Goal: Communication & Community: Connect with others

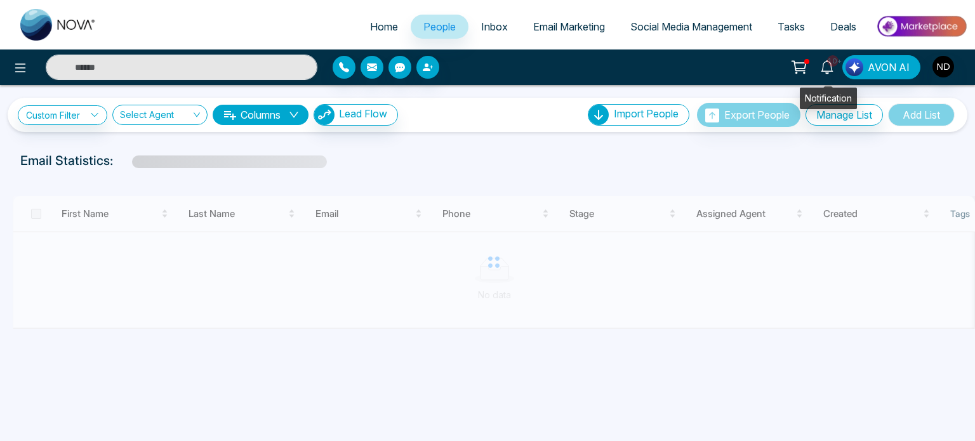
click at [828, 70] on icon at bounding box center [827, 67] width 14 height 14
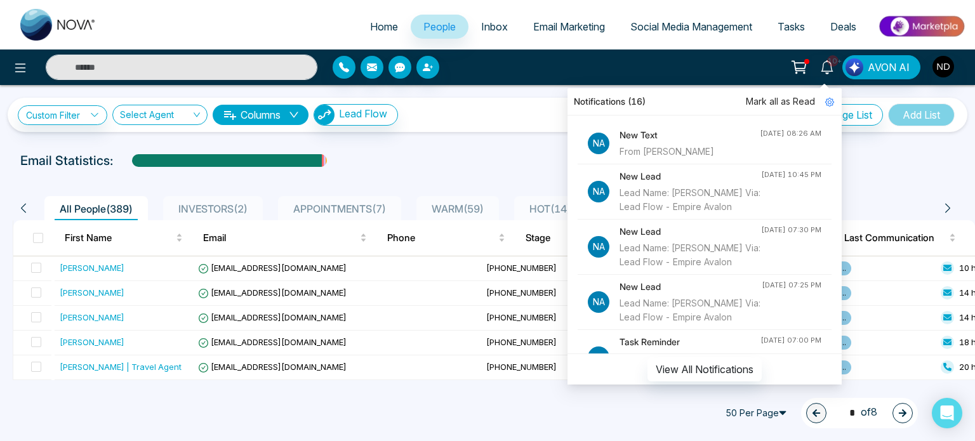
click at [653, 139] on h4 "New Text" at bounding box center [689, 135] width 140 height 14
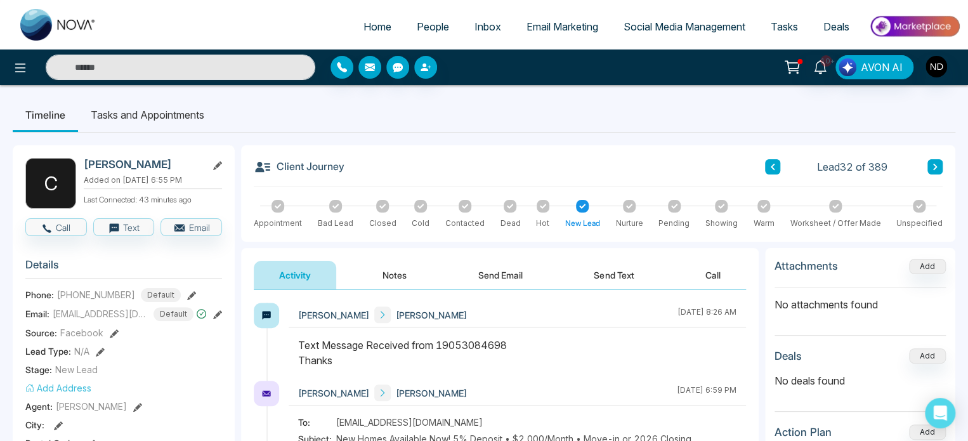
click at [611, 276] on button "Send Text" at bounding box center [613, 275] width 91 height 29
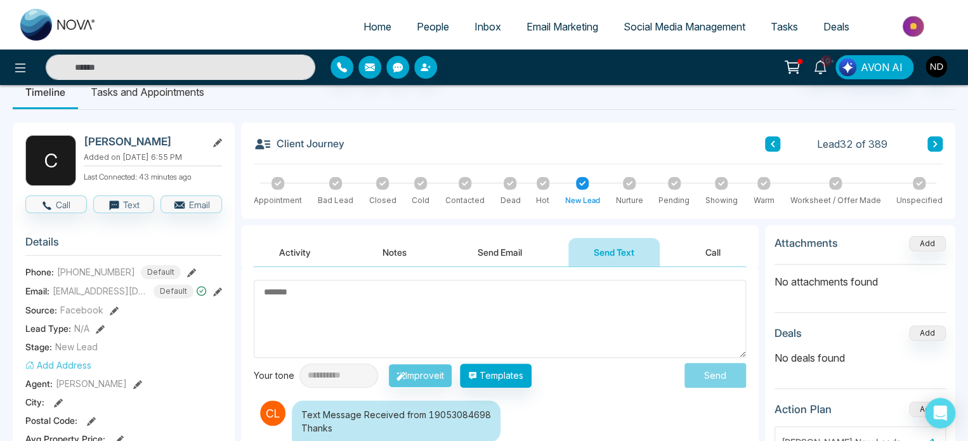
scroll to position [23, 0]
click at [497, 252] on button "Send Email" at bounding box center [499, 252] width 95 height 29
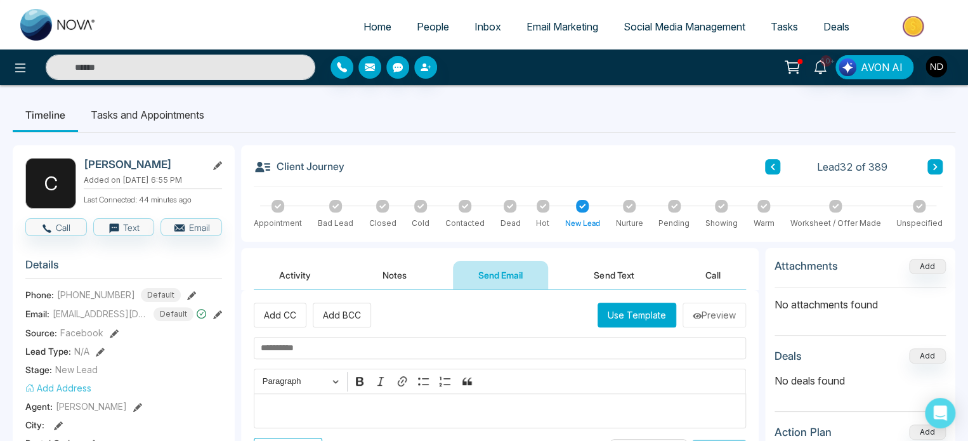
click at [291, 270] on button "Activity" at bounding box center [295, 275] width 82 height 29
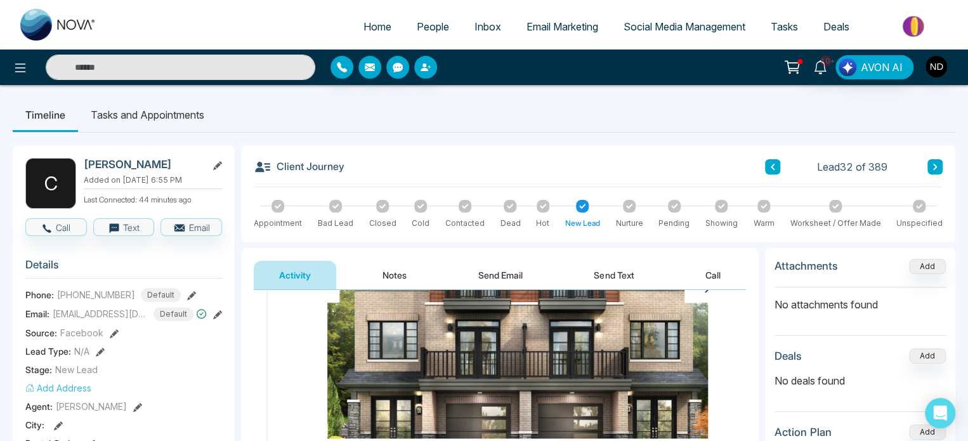
scroll to position [1274, 0]
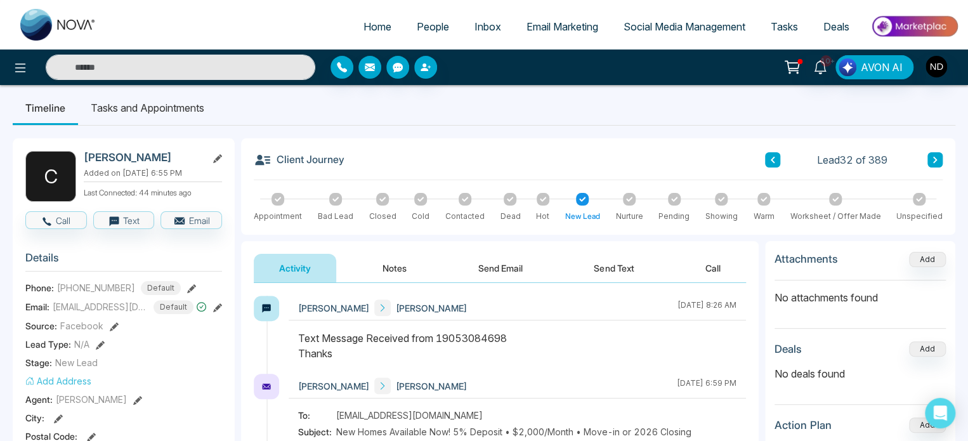
scroll to position [0, 0]
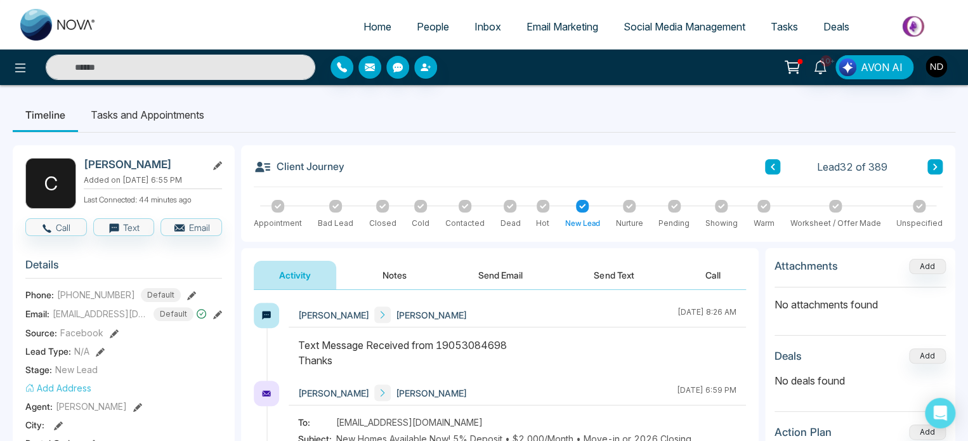
click at [157, 119] on li "Tasks and Appointments" at bounding box center [147, 115] width 139 height 34
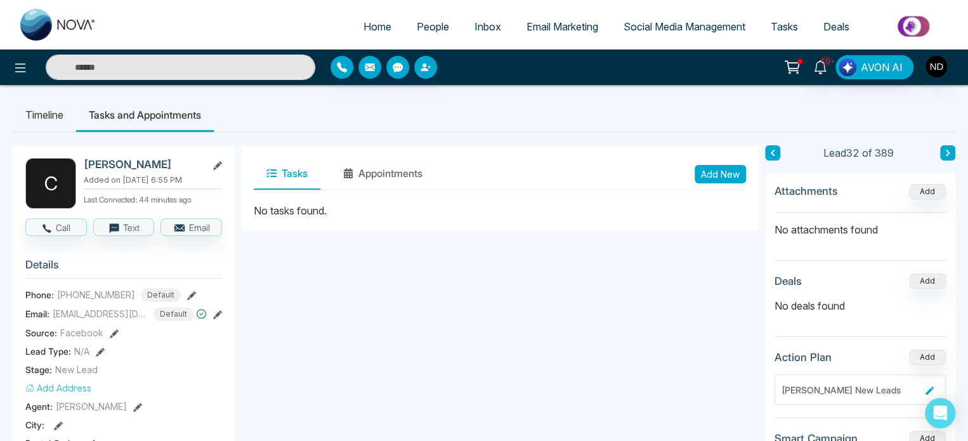
click at [51, 112] on li "Timeline" at bounding box center [44, 115] width 63 height 34
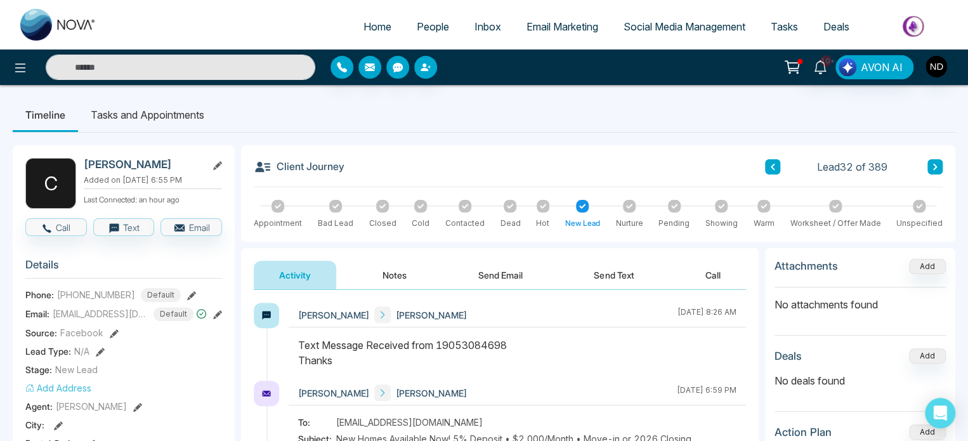
click at [703, 274] on button "Call" at bounding box center [713, 275] width 66 height 29
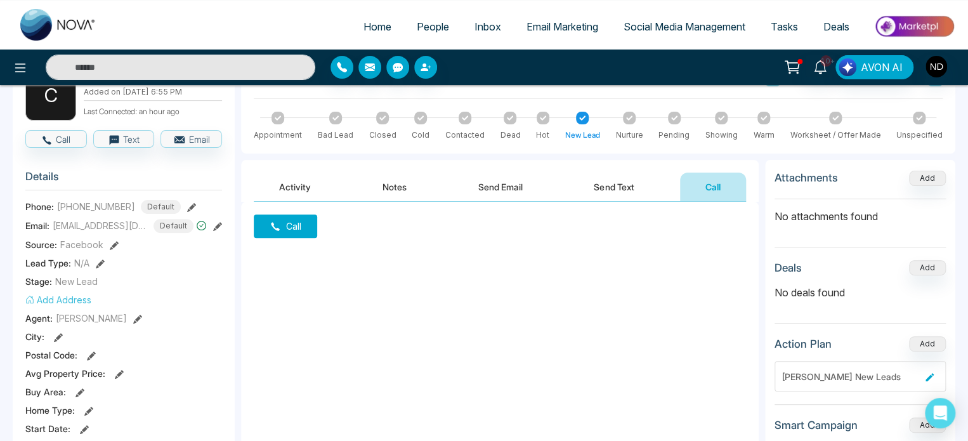
scroll to position [73, 0]
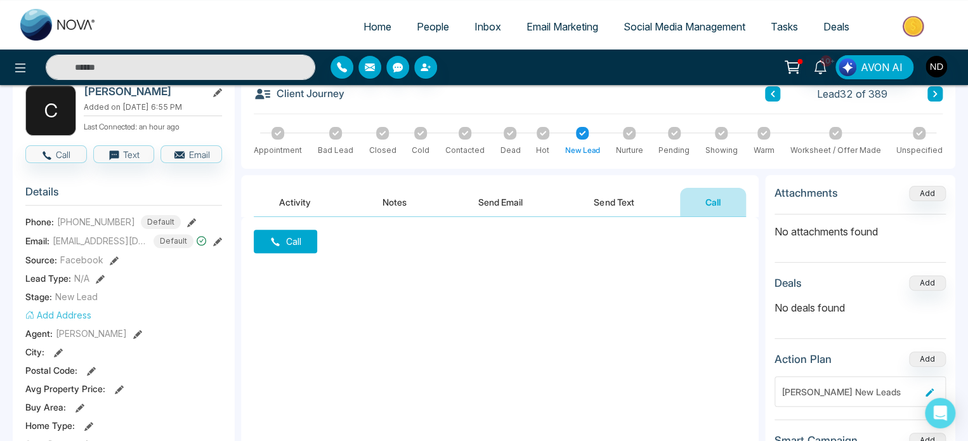
click at [610, 207] on button "Send Text" at bounding box center [613, 202] width 91 height 29
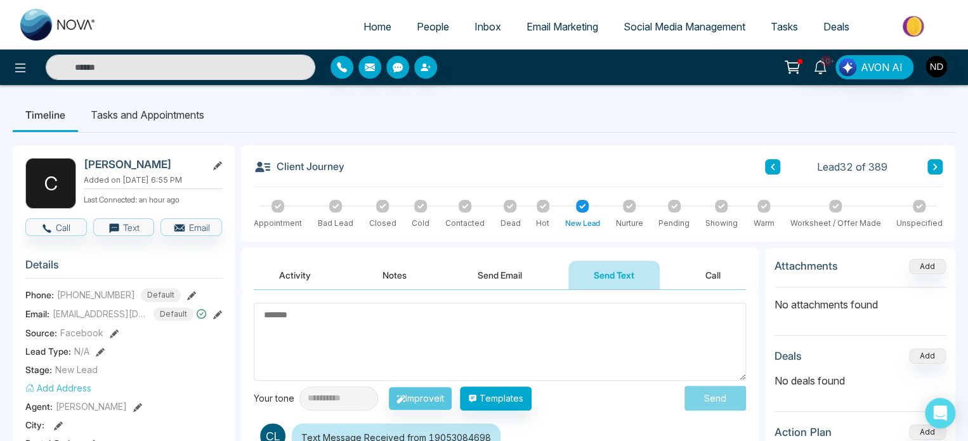
click at [396, 270] on button "Notes" at bounding box center [394, 275] width 75 height 29
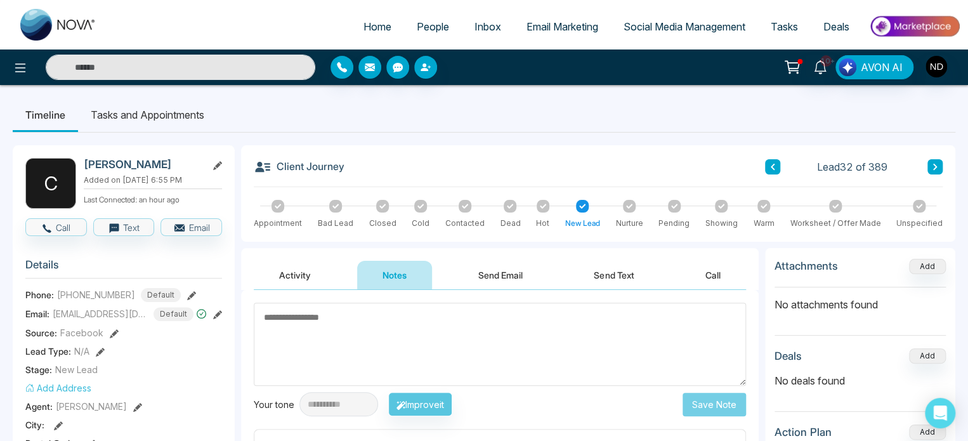
click at [299, 275] on button "Activity" at bounding box center [295, 275] width 82 height 29
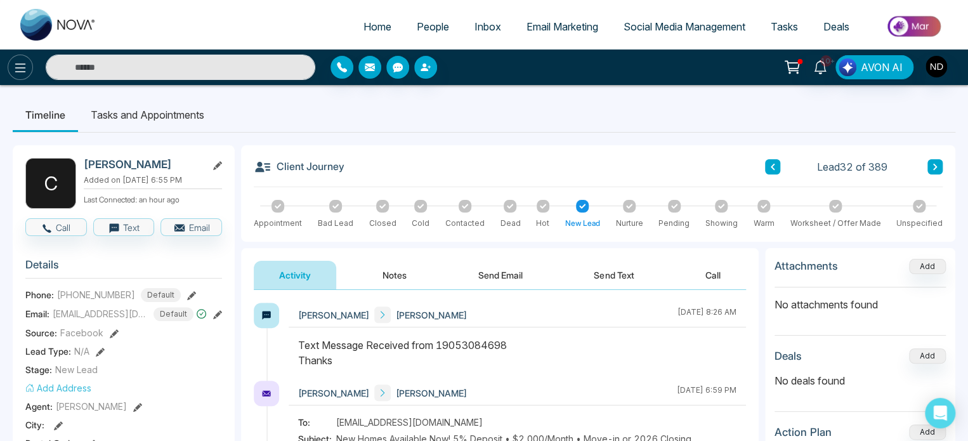
click at [15, 62] on icon at bounding box center [20, 67] width 15 height 15
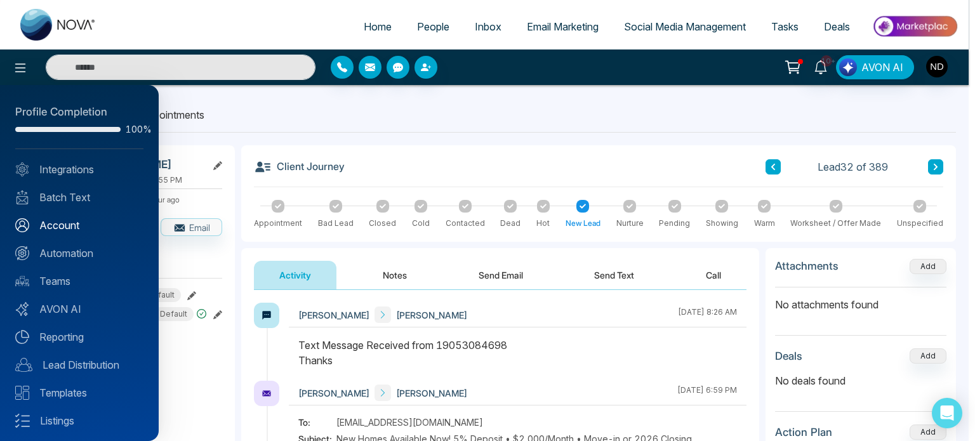
click at [62, 225] on link "Account" at bounding box center [79, 225] width 128 height 15
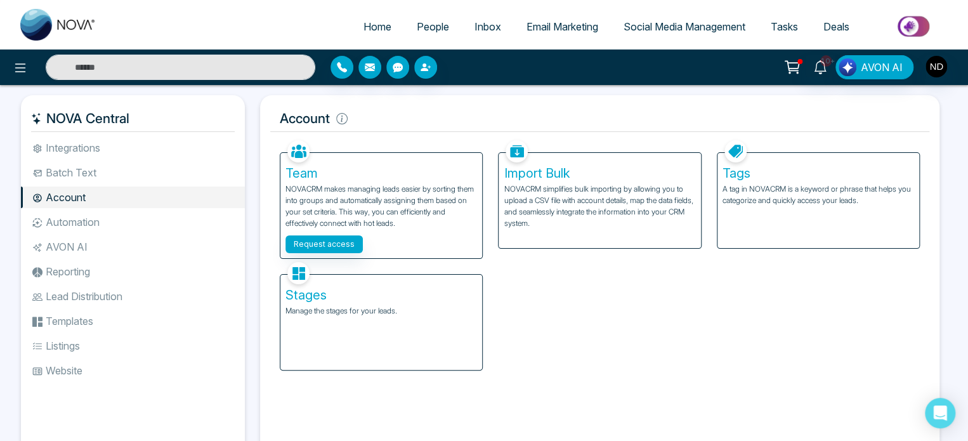
click at [404, 338] on div "Stages Manage the stages for your leads." at bounding box center [381, 322] width 202 height 95
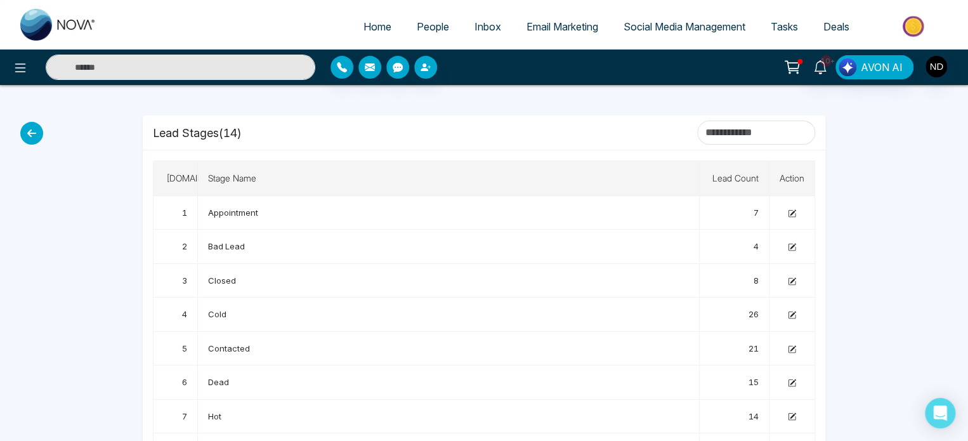
click at [190, 68] on input "text" at bounding box center [181, 67] width 270 height 25
click at [422, 29] on span "People" at bounding box center [433, 26] width 32 height 13
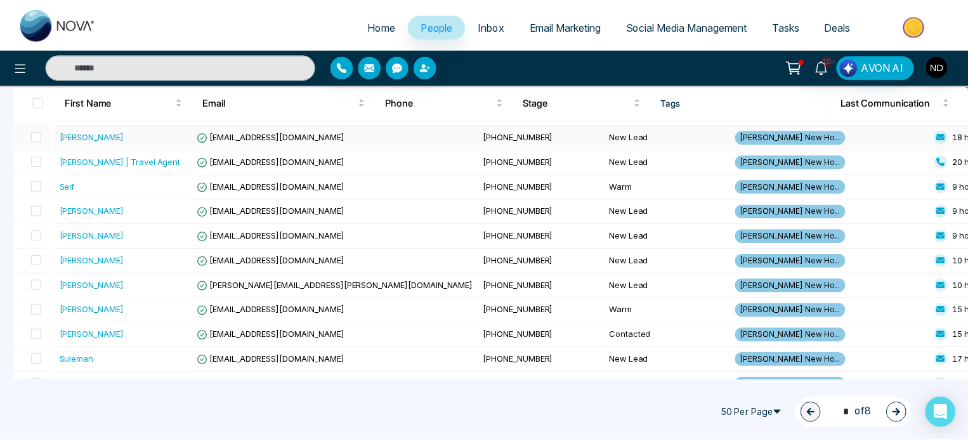
scroll to position [202, 0]
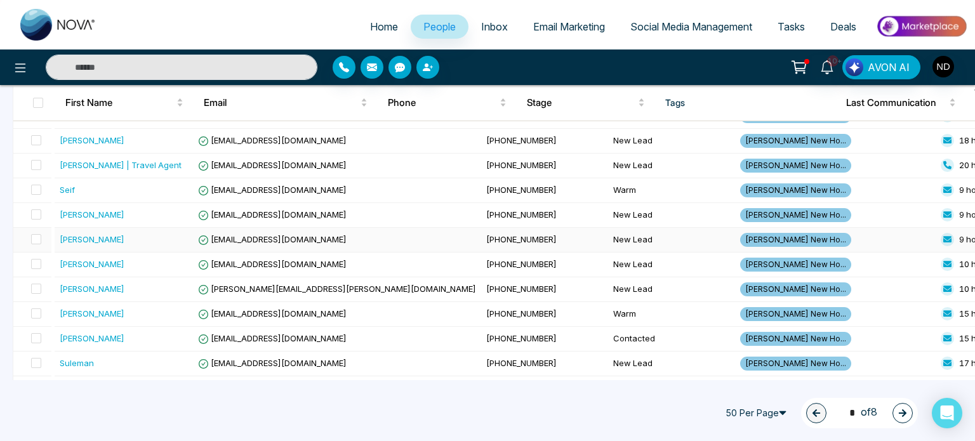
click at [96, 239] on div "[PERSON_NAME]" at bounding box center [92, 239] width 65 height 13
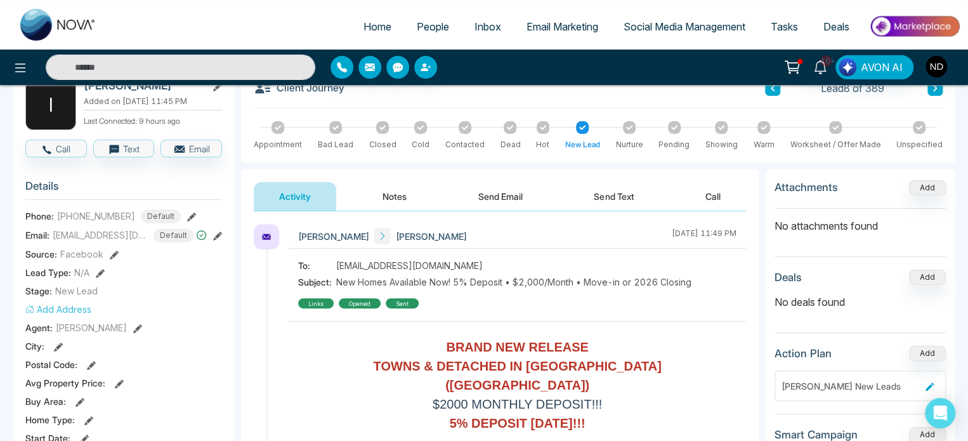
scroll to position [79, 0]
click at [612, 197] on button "Send Text" at bounding box center [613, 196] width 91 height 29
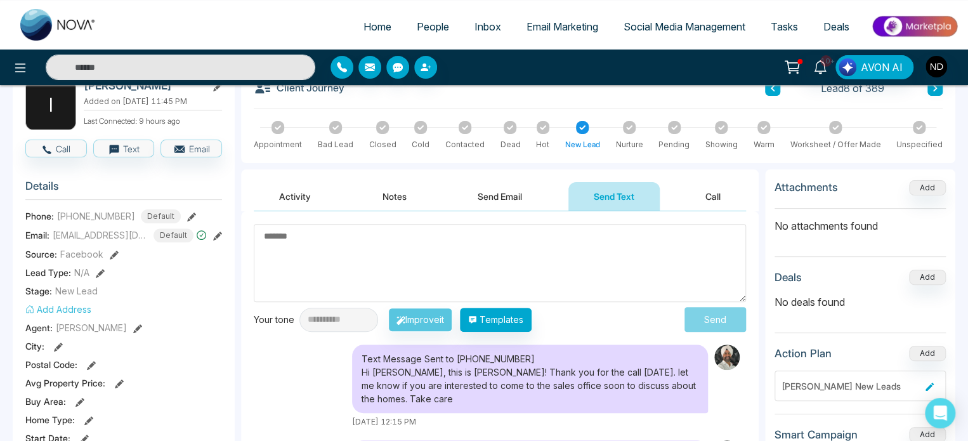
click at [273, 373] on div "Text Message Sent to [PHONE_NUMBER] Hi [PERSON_NAME], this is [PERSON_NAME]! Th…" at bounding box center [500, 386] width 492 height 83
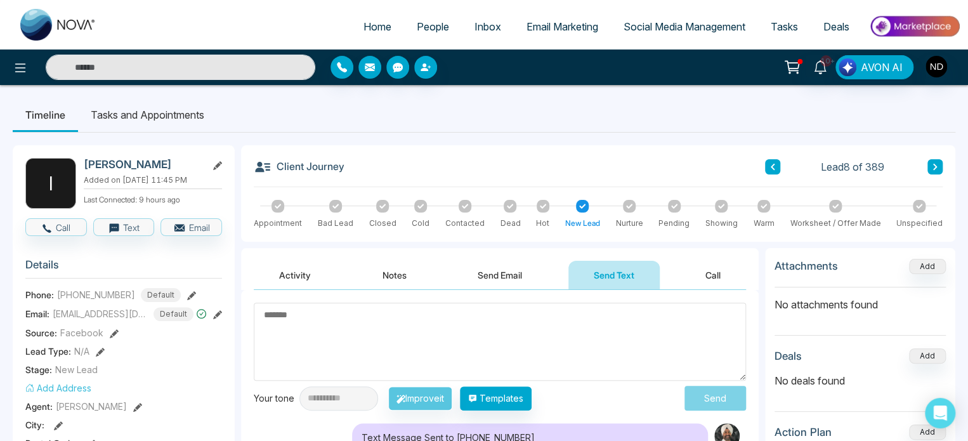
click at [542, 205] on icon at bounding box center [543, 206] width 6 height 6
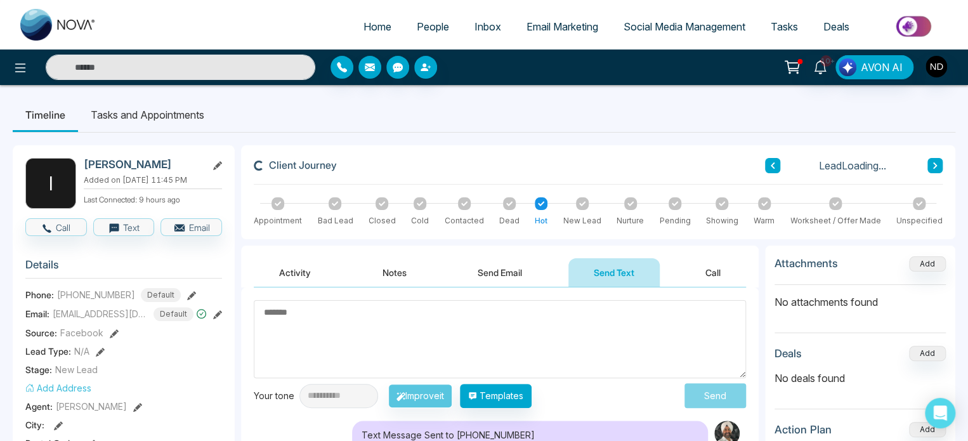
click at [542, 205] on icon at bounding box center [541, 203] width 6 height 6
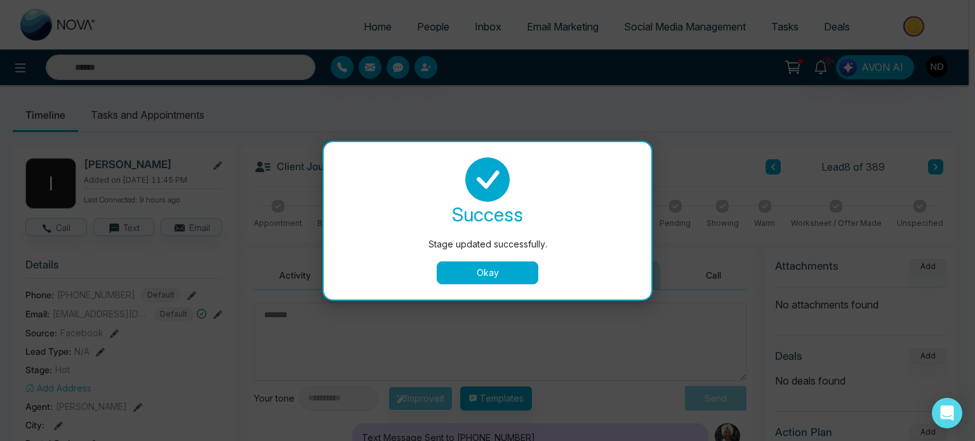
click at [497, 274] on button "Okay" at bounding box center [488, 272] width 102 height 23
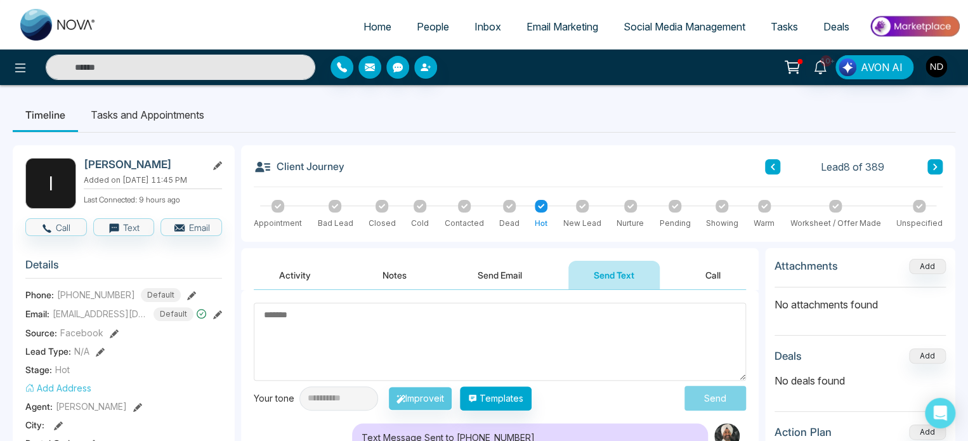
click at [497, 274] on button "Send Email" at bounding box center [499, 275] width 95 height 29
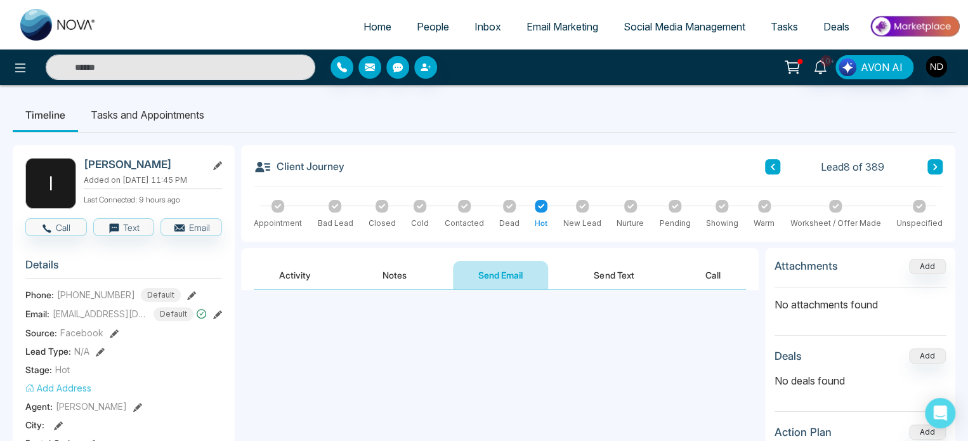
click at [465, 208] on icon at bounding box center [464, 206] width 6 height 6
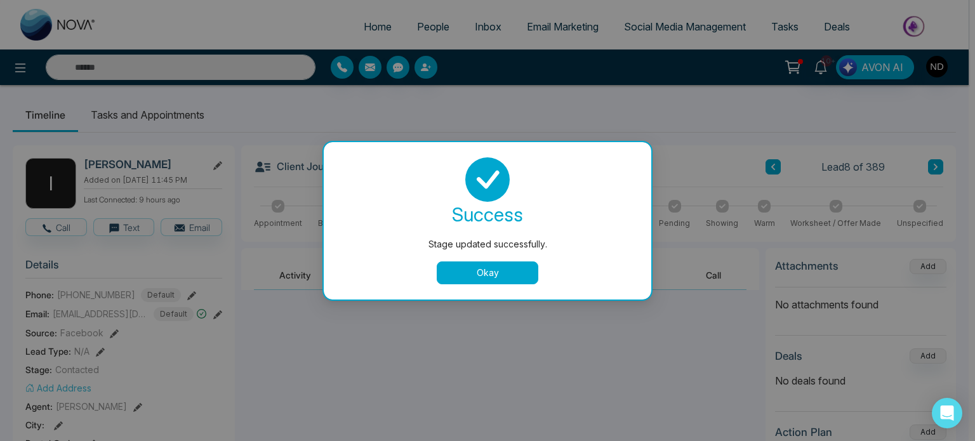
click at [482, 277] on button "Okay" at bounding box center [488, 272] width 102 height 23
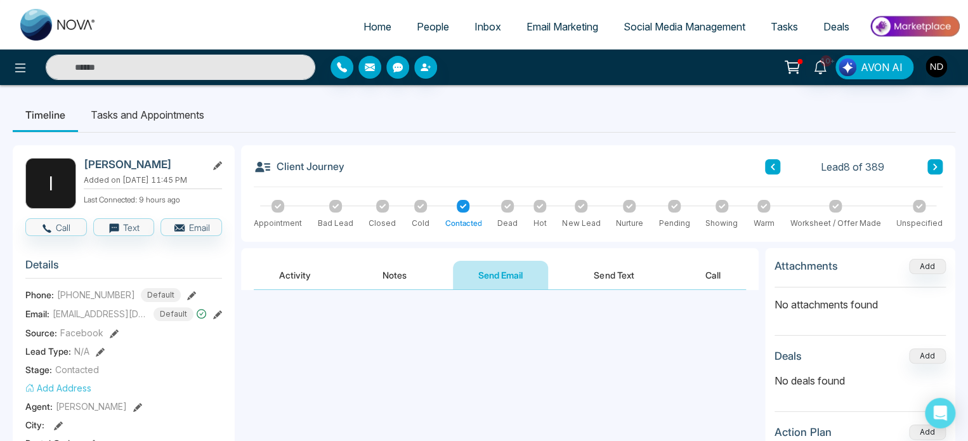
click at [290, 278] on button "Activity" at bounding box center [295, 275] width 82 height 29
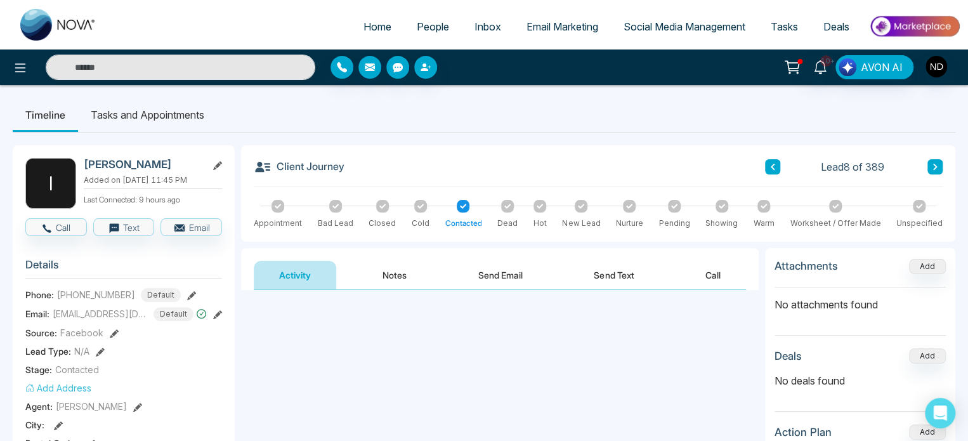
click at [287, 271] on button "Activity" at bounding box center [295, 275] width 82 height 29
click at [405, 274] on button "Notes" at bounding box center [394, 275] width 75 height 29
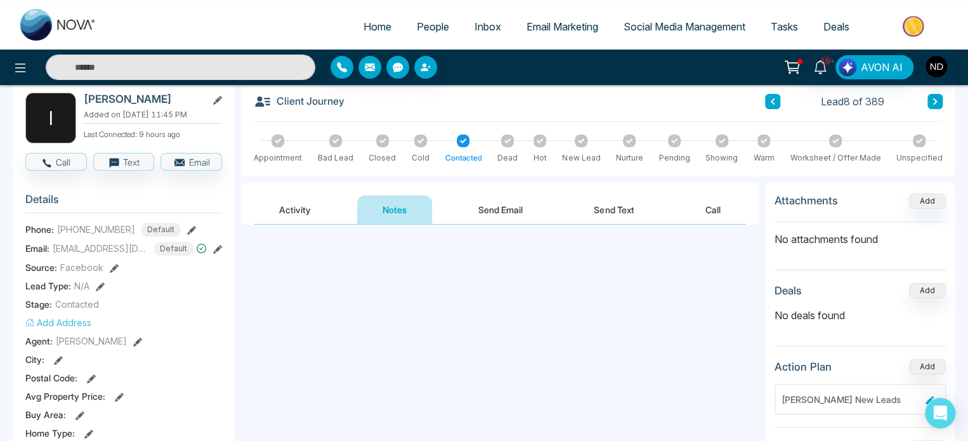
scroll to position [66, 0]
click at [507, 204] on button "Send Email" at bounding box center [500, 209] width 95 height 29
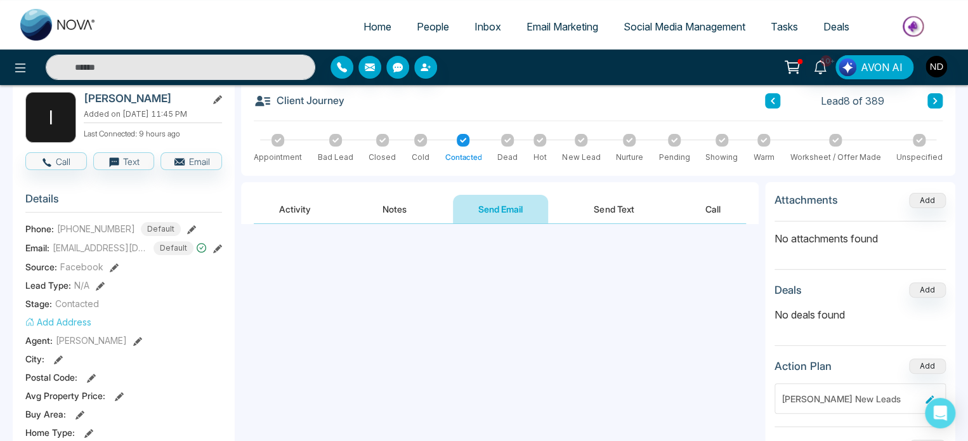
click at [594, 205] on button "Send Text" at bounding box center [613, 209] width 91 height 29
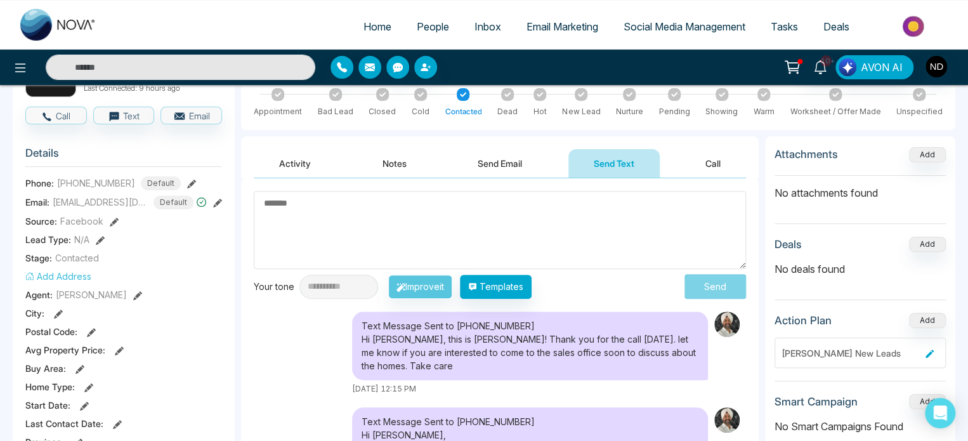
scroll to position [112, 0]
click at [513, 162] on button "Send Email" at bounding box center [499, 163] width 95 height 29
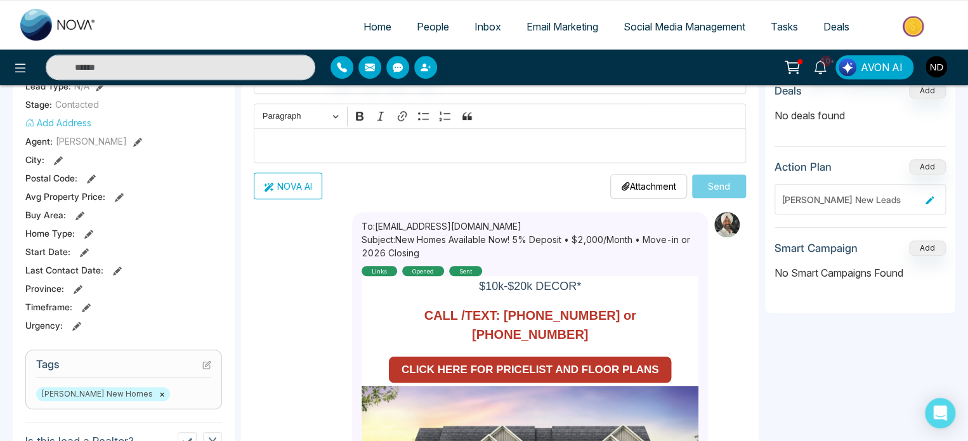
scroll to position [1182, 0]
click at [553, 364] on strong "CLICK HERE FOR PRICELIST AND FLOOR PLANS" at bounding box center [531, 370] width 258 height 12
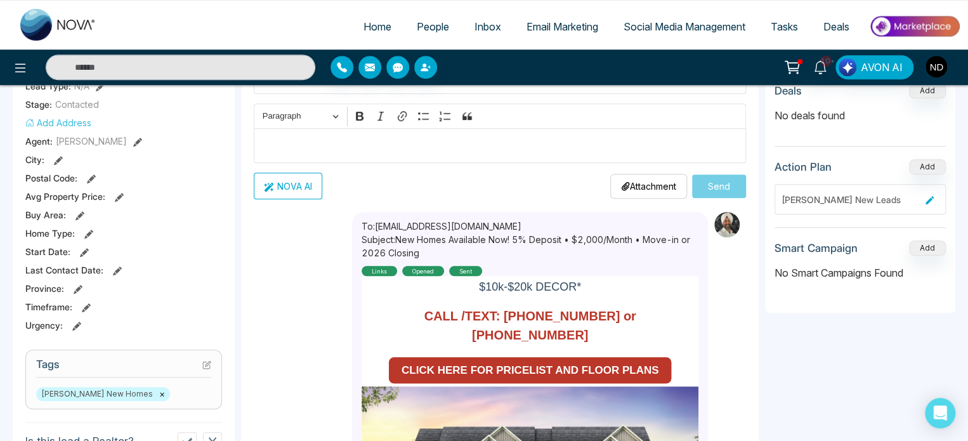
scroll to position [0, 0]
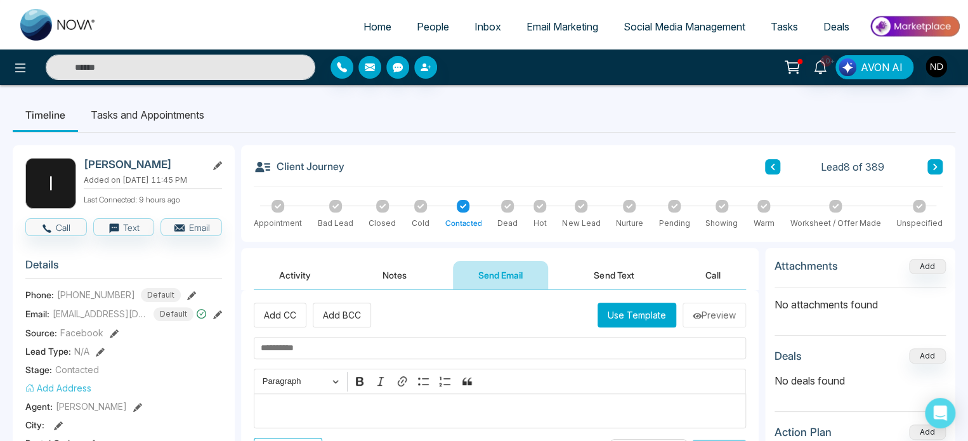
click at [417, 27] on span "People" at bounding box center [433, 26] width 32 height 13
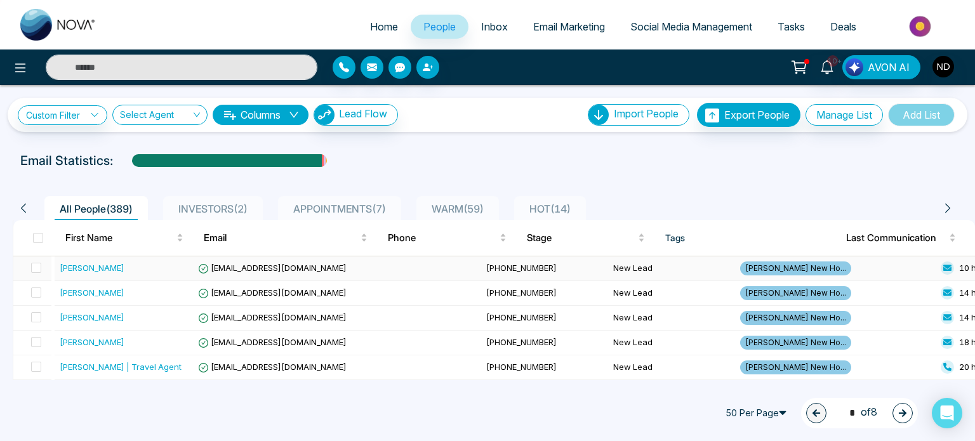
click at [78, 269] on div "[PERSON_NAME]" at bounding box center [92, 267] width 65 height 13
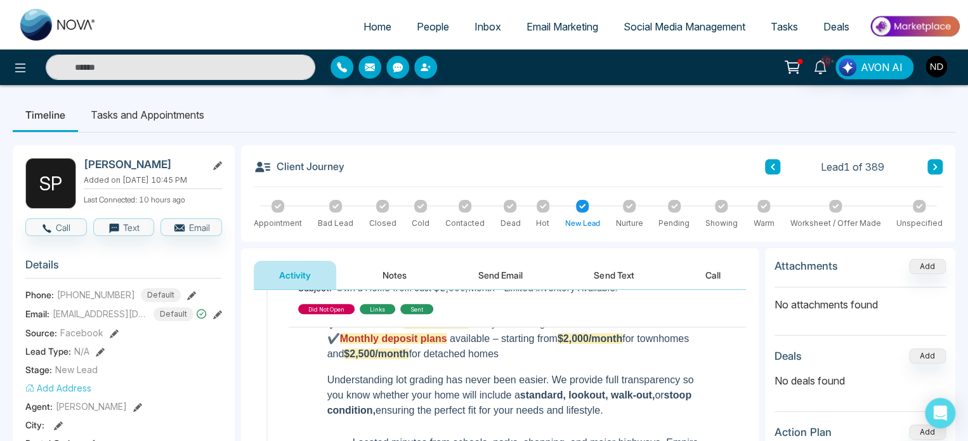
scroll to position [397, 0]
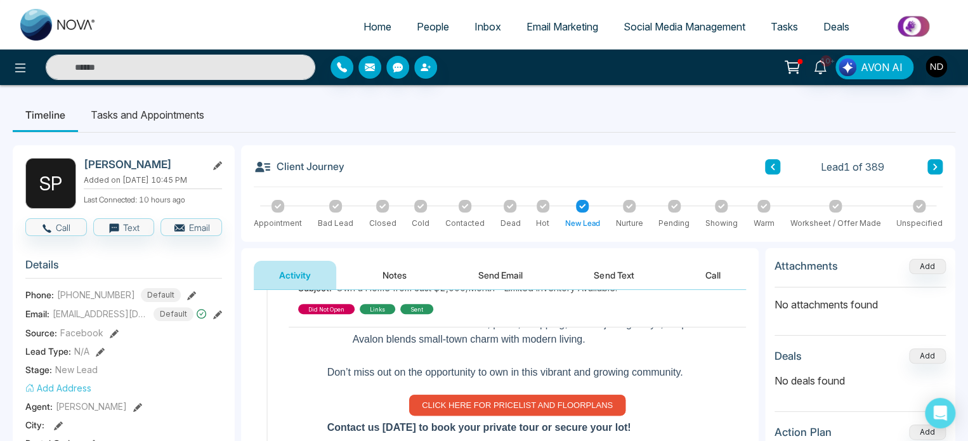
click at [936, 169] on icon at bounding box center [935, 167] width 6 height 8
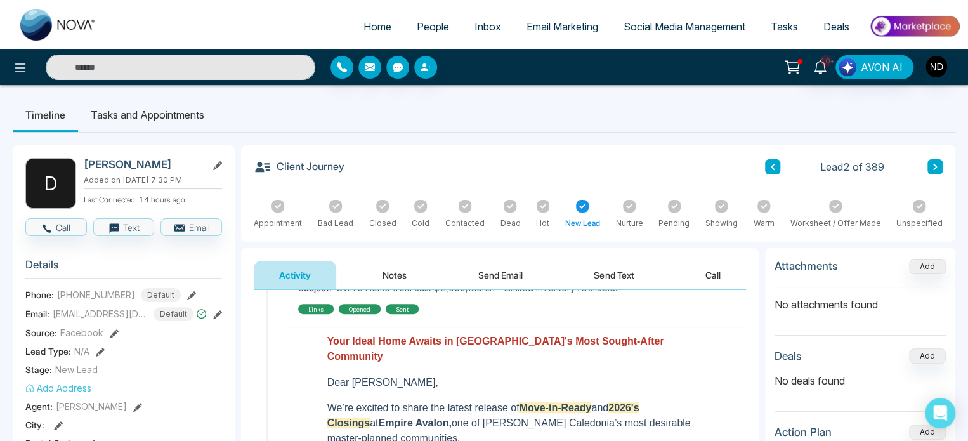
scroll to position [74, 0]
